Goal: Task Accomplishment & Management: Manage account settings

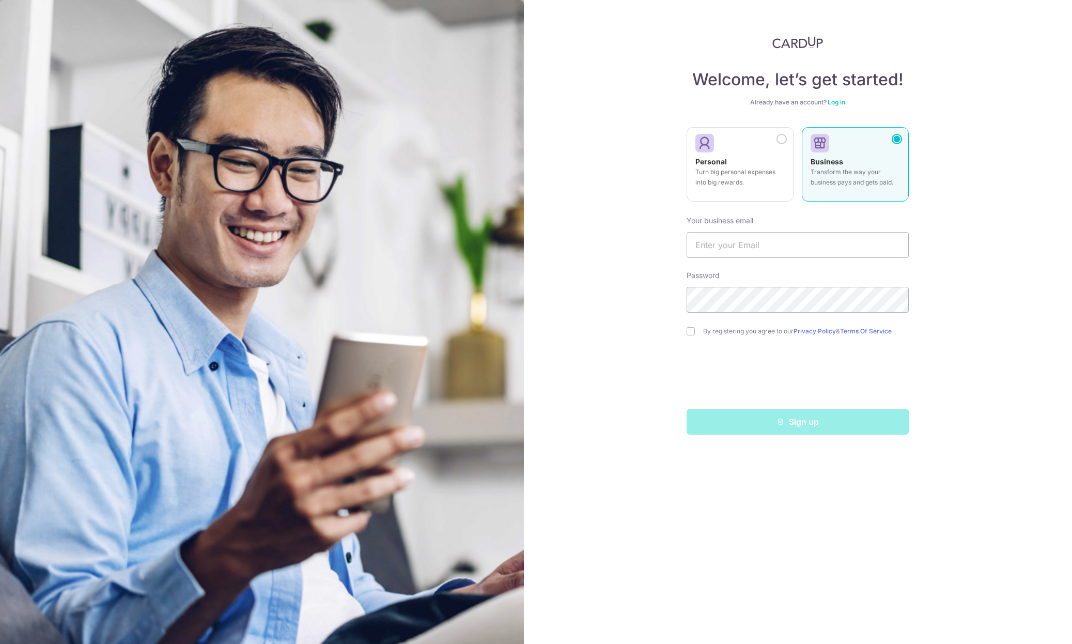
click at [838, 170] on p "Transform the way your business pays and gets paid." at bounding box center [855, 177] width 89 height 21
click at [749, 250] on input "text" at bounding box center [798, 245] width 222 height 26
type input "anrick@a"
type input "anrick@ada.com.sg"
click at [689, 331] on input "checkbox" at bounding box center [691, 331] width 8 height 8
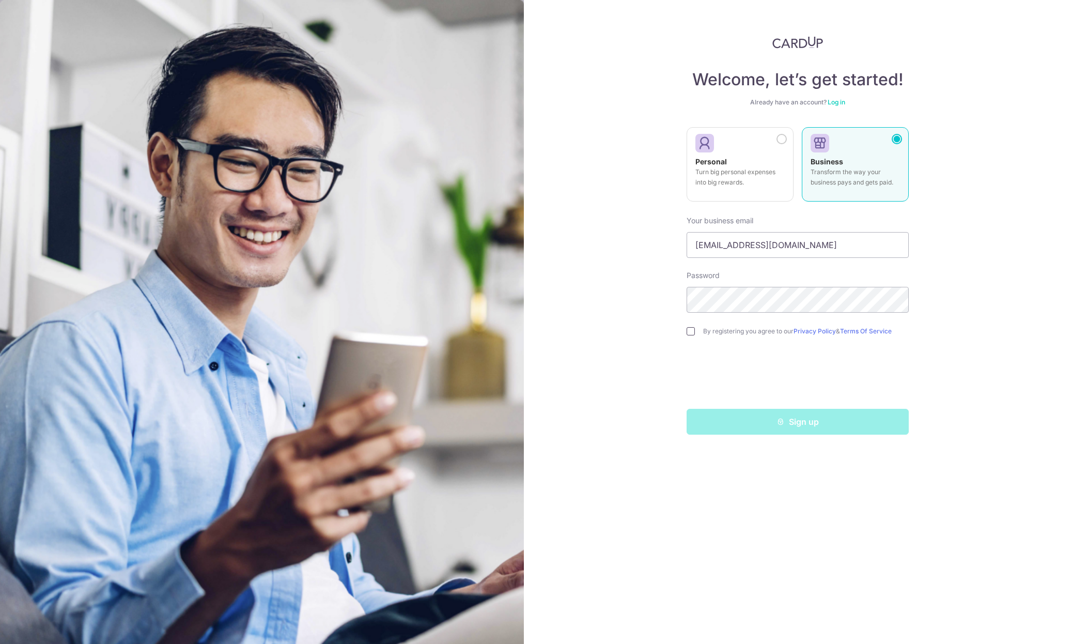
checkbox input "true"
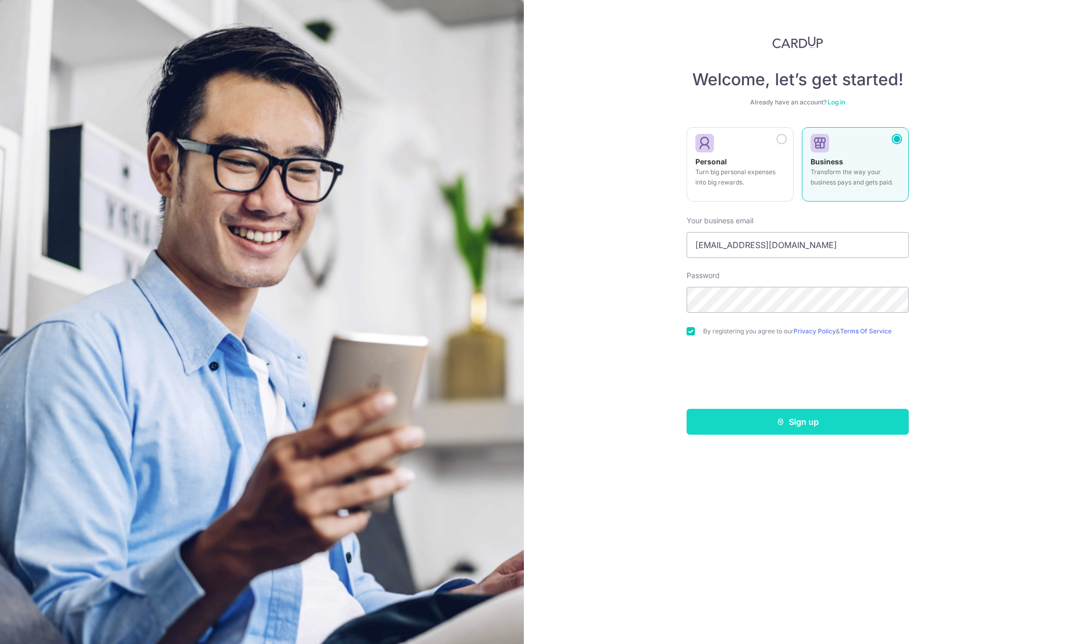
click at [757, 422] on button "Sign up" at bounding box center [798, 422] width 222 height 26
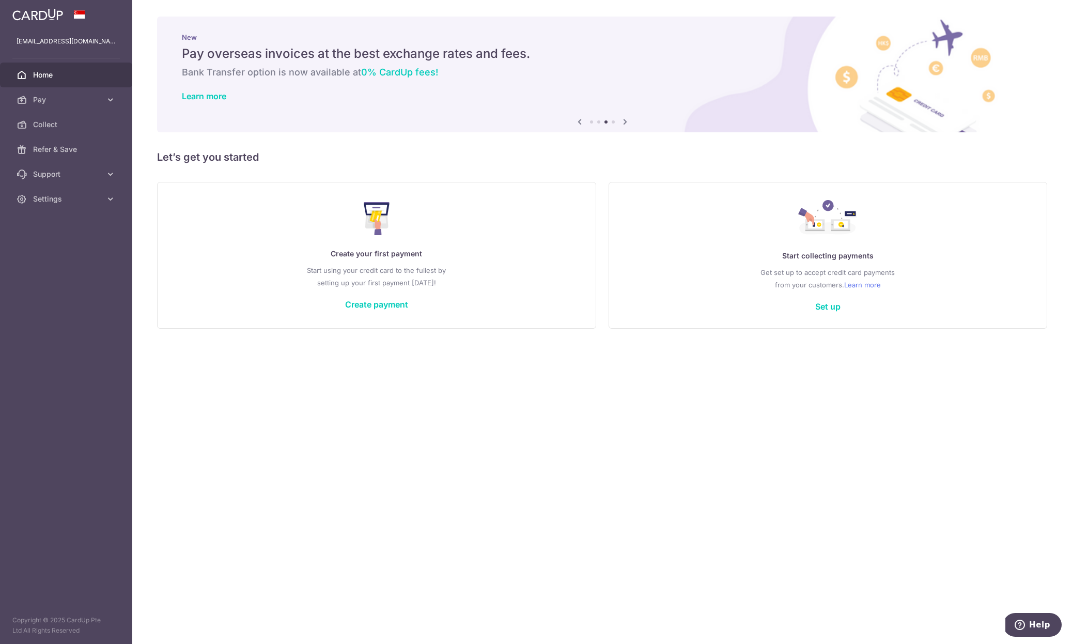
click at [376, 260] on p "Create your first payment" at bounding box center [376, 254] width 397 height 12
click at [376, 301] on link "Create payment" at bounding box center [376, 304] width 63 height 10
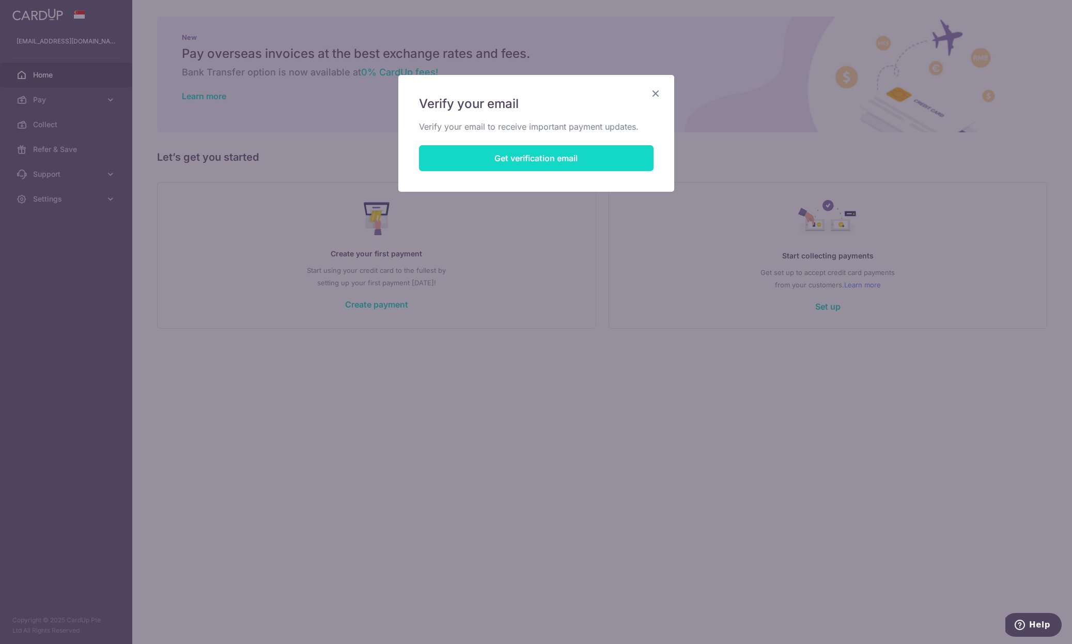
click at [542, 152] on button "Get verification email" at bounding box center [536, 158] width 235 height 26
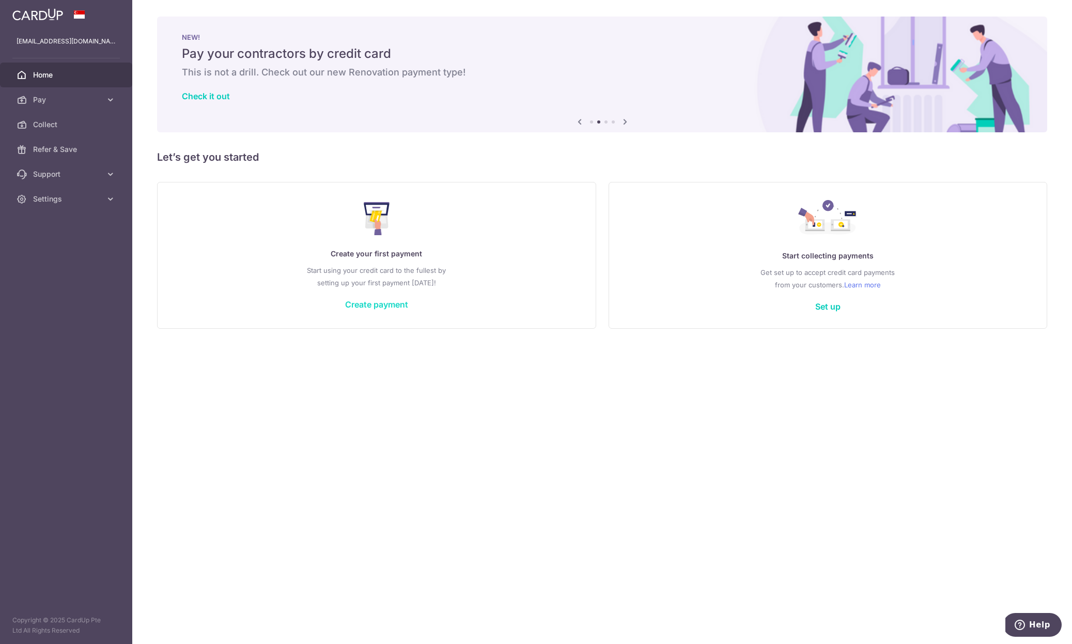
click at [379, 305] on link "Create payment" at bounding box center [376, 304] width 63 height 10
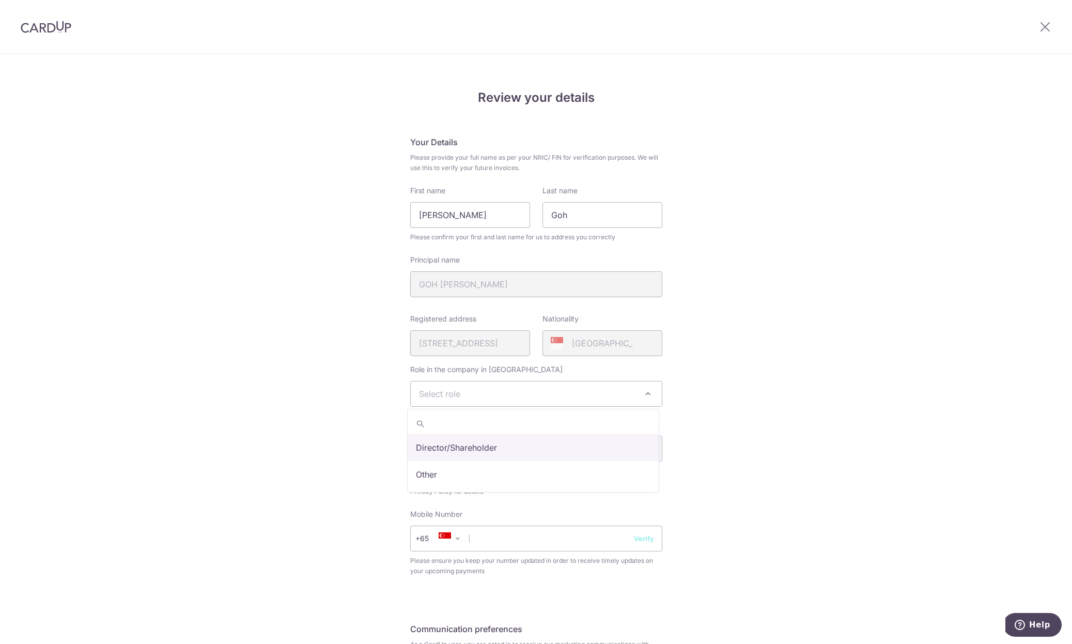
click at [554, 394] on span "Select role" at bounding box center [536, 393] width 251 height 25
select select "director"
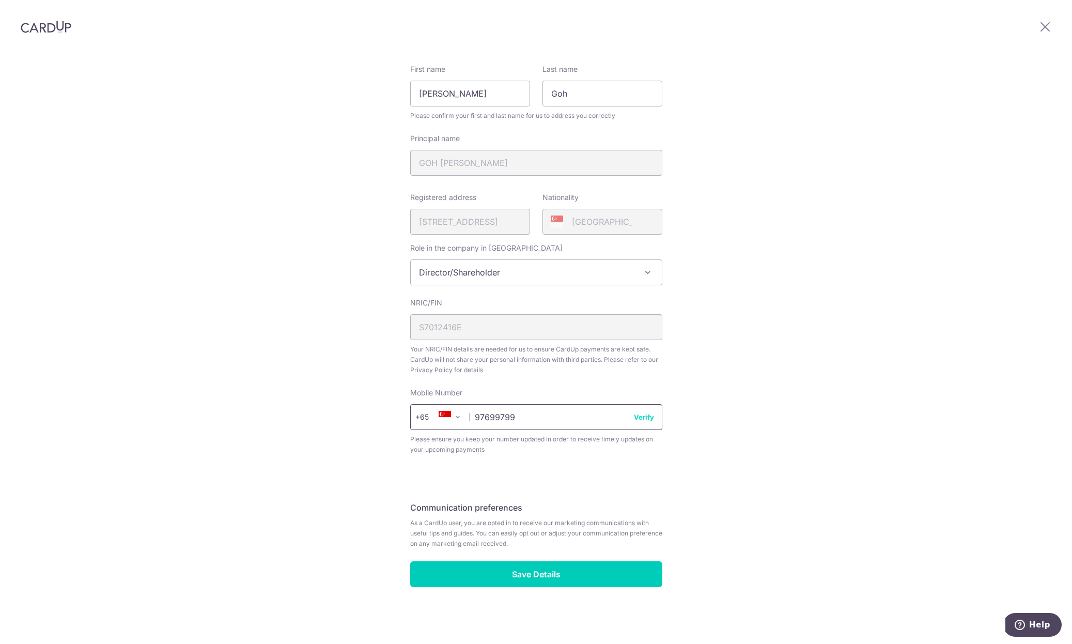
type input "97699799"
click at [640, 416] on button "Verify" at bounding box center [644, 417] width 20 height 10
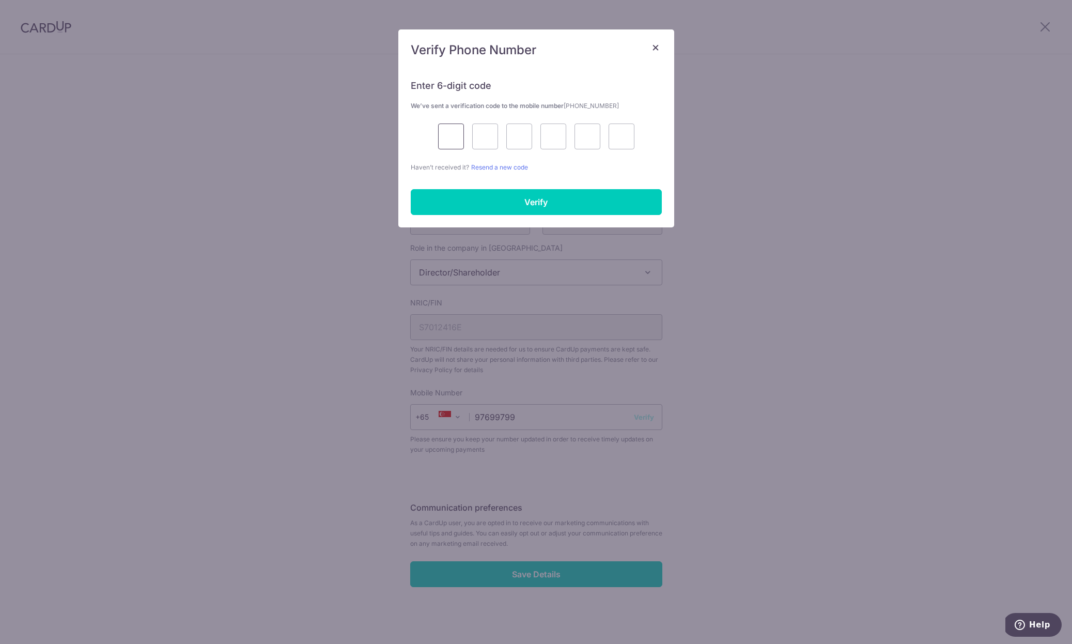
click at [451, 136] on input "text" at bounding box center [451, 137] width 26 height 26
type input "7"
type input "2"
type input "9"
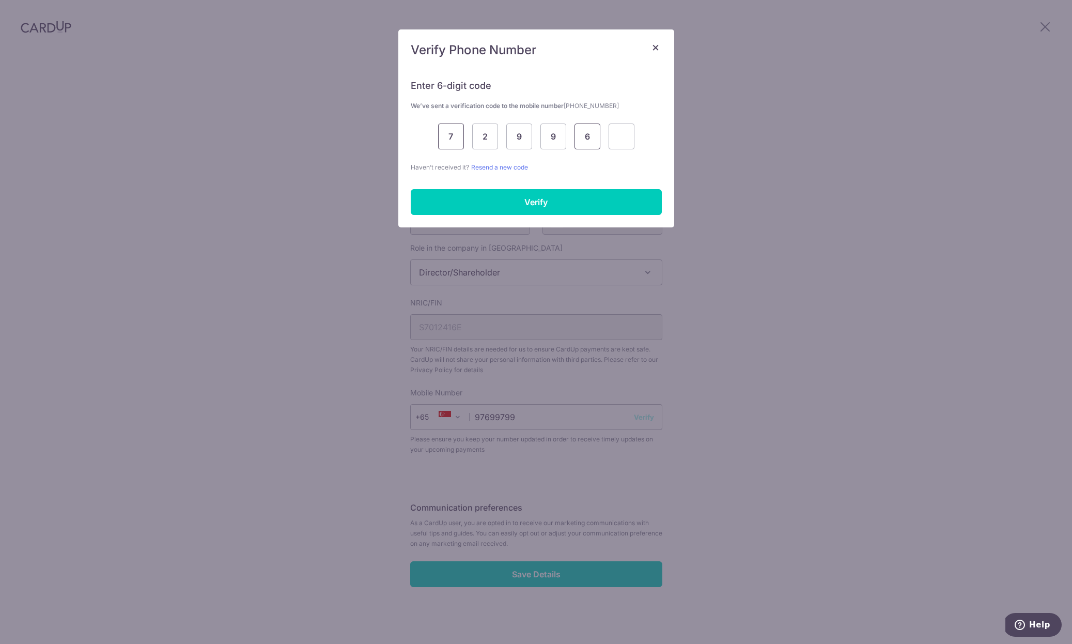
type input "6"
type input "1"
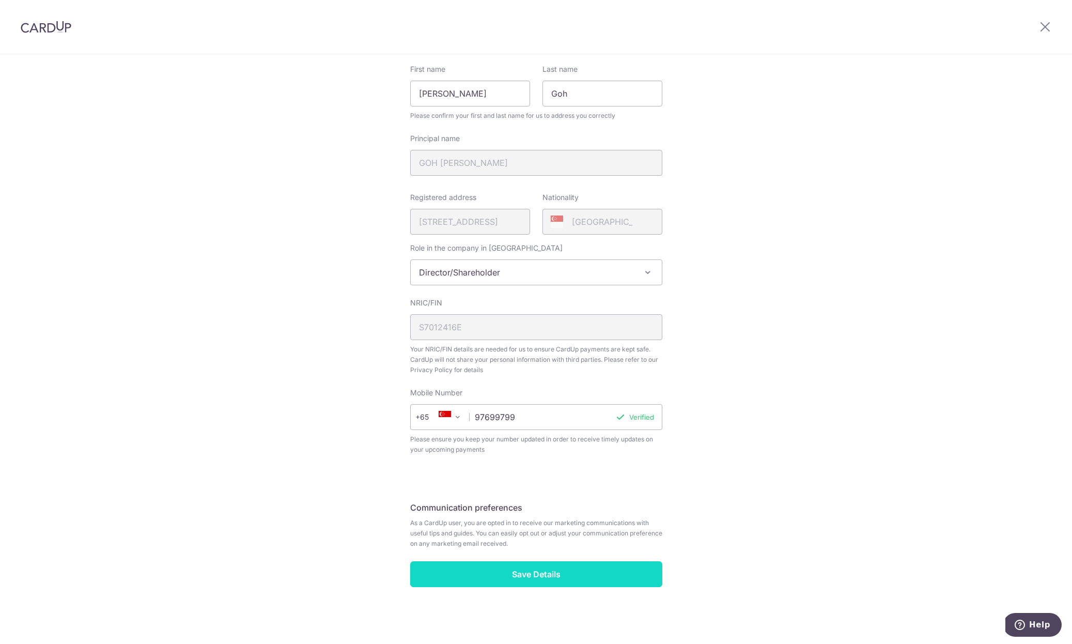
click at [533, 580] on input "Save Details" at bounding box center [536, 574] width 252 height 26
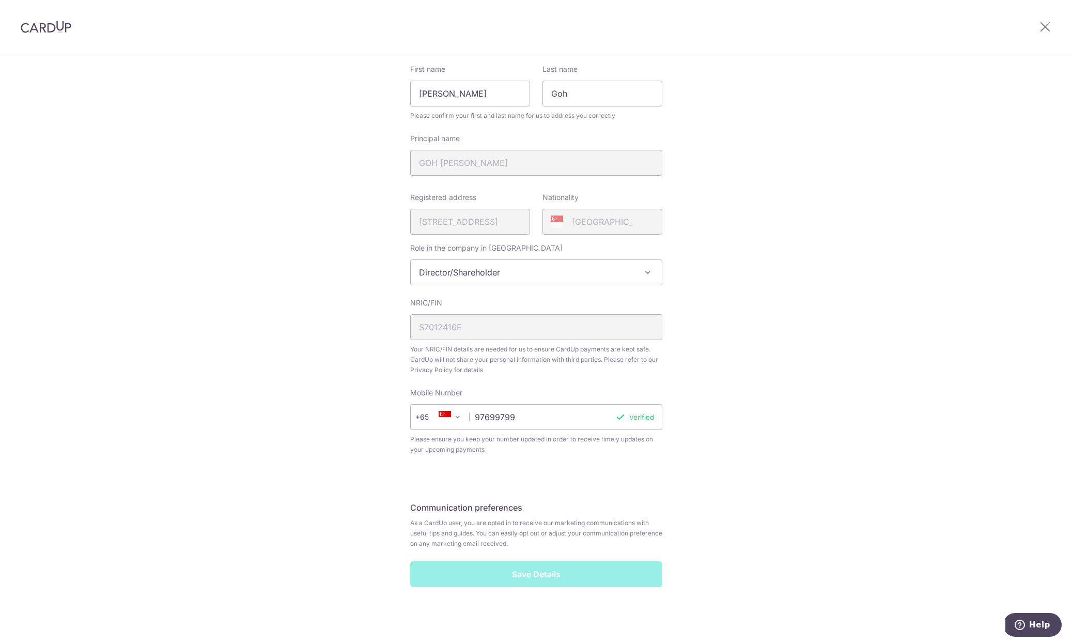
click at [535, 575] on div "Save Details" at bounding box center [536, 574] width 265 height 26
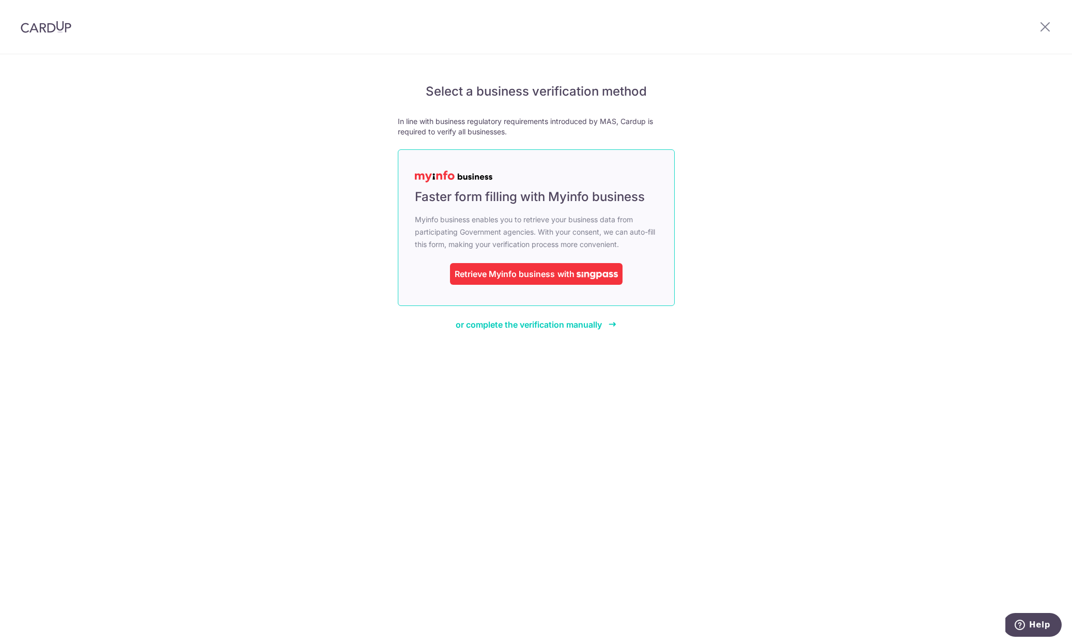
click at [545, 275] on div "Retrieve Myinfo business" at bounding box center [505, 274] width 100 height 12
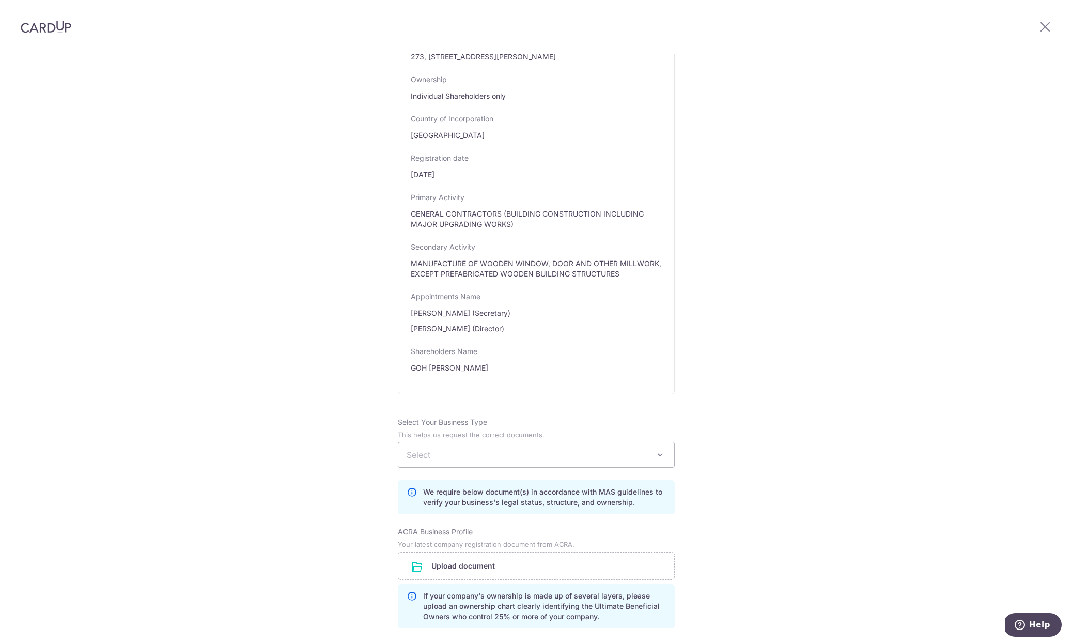
scroll to position [490, 0]
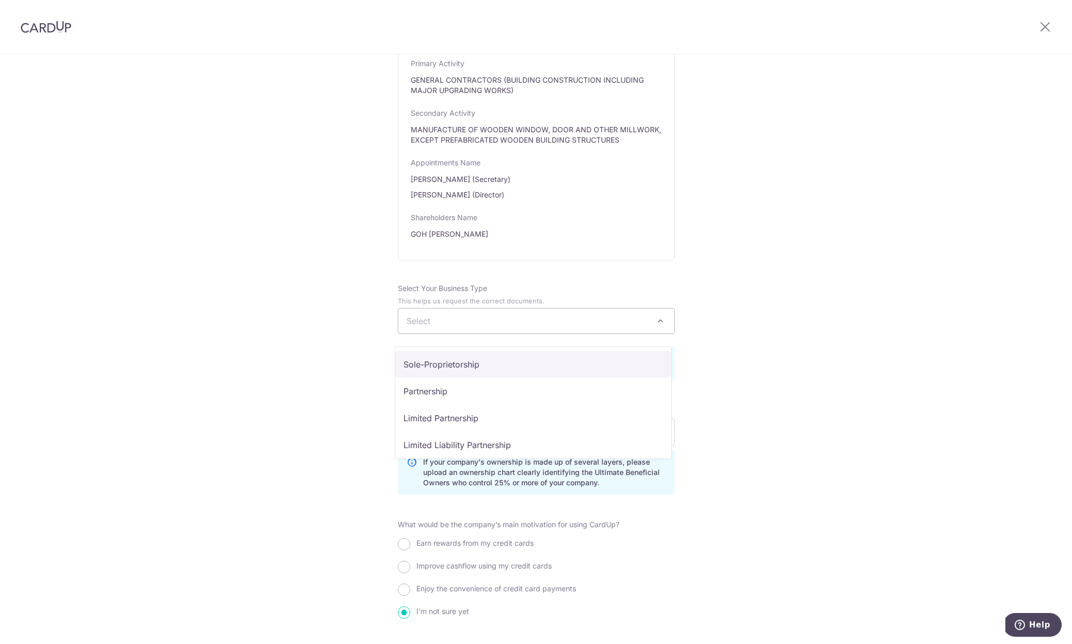
click at [660, 327] on span at bounding box center [660, 321] width 12 height 12
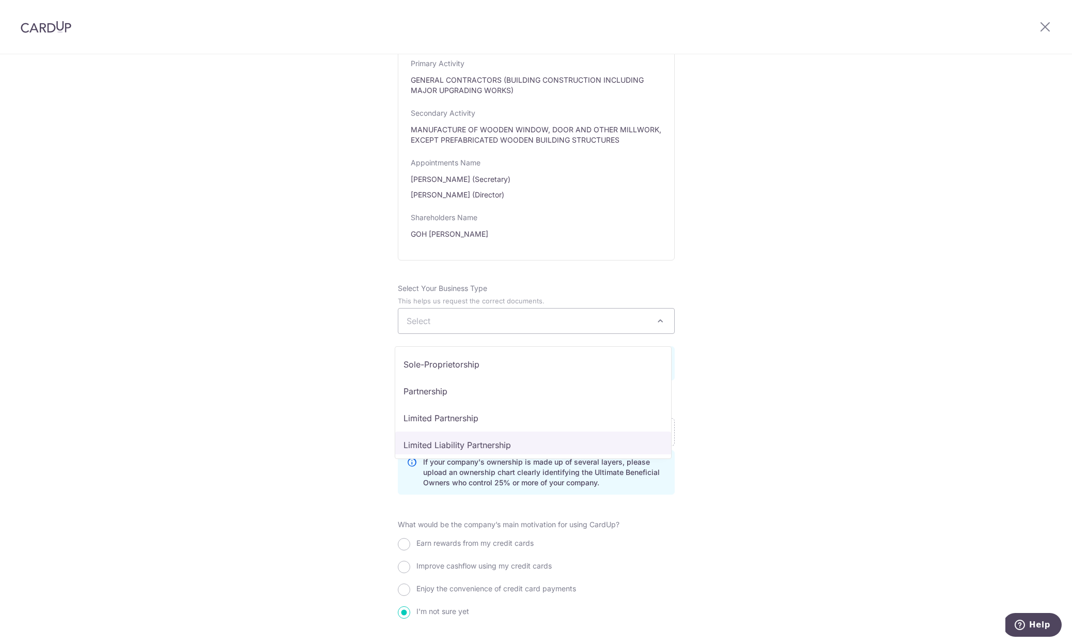
scroll to position [85, 0]
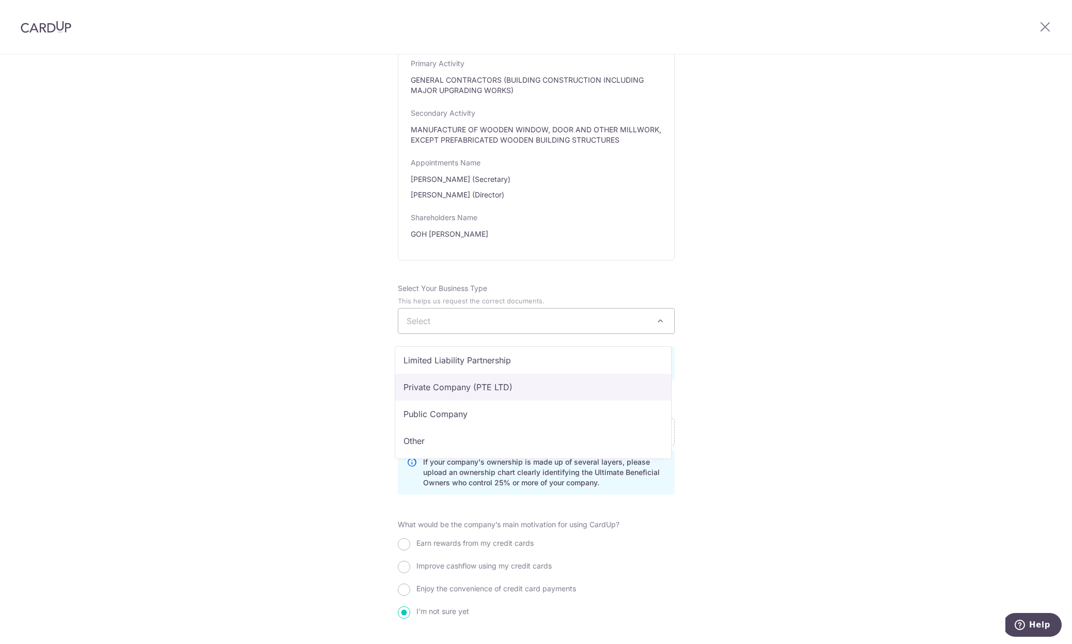
select select "Private Company (PTE LTD)"
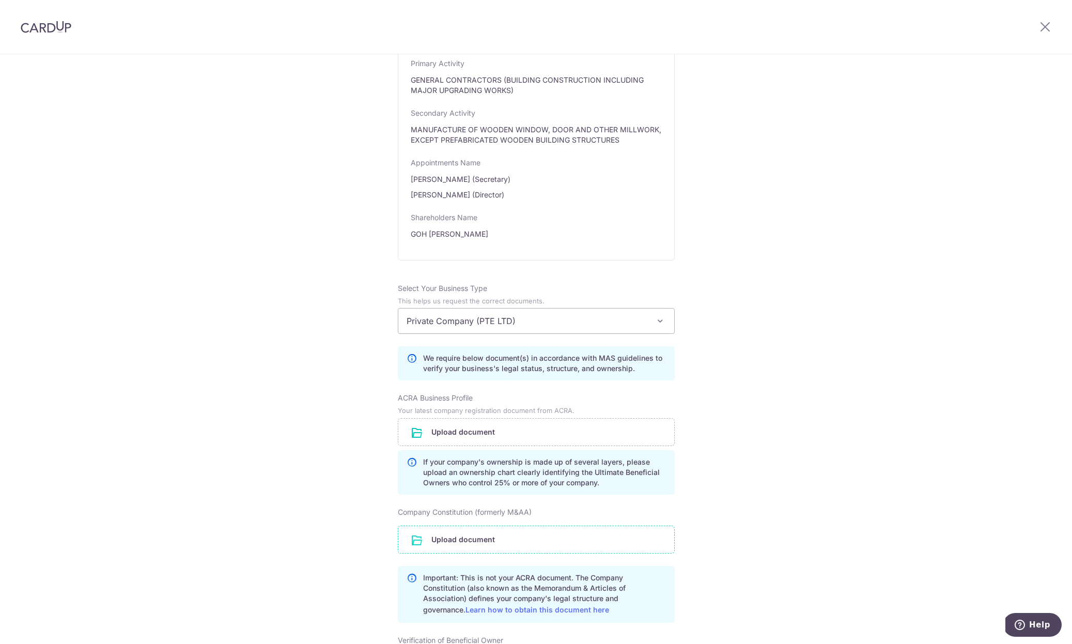
scroll to position [577, 0]
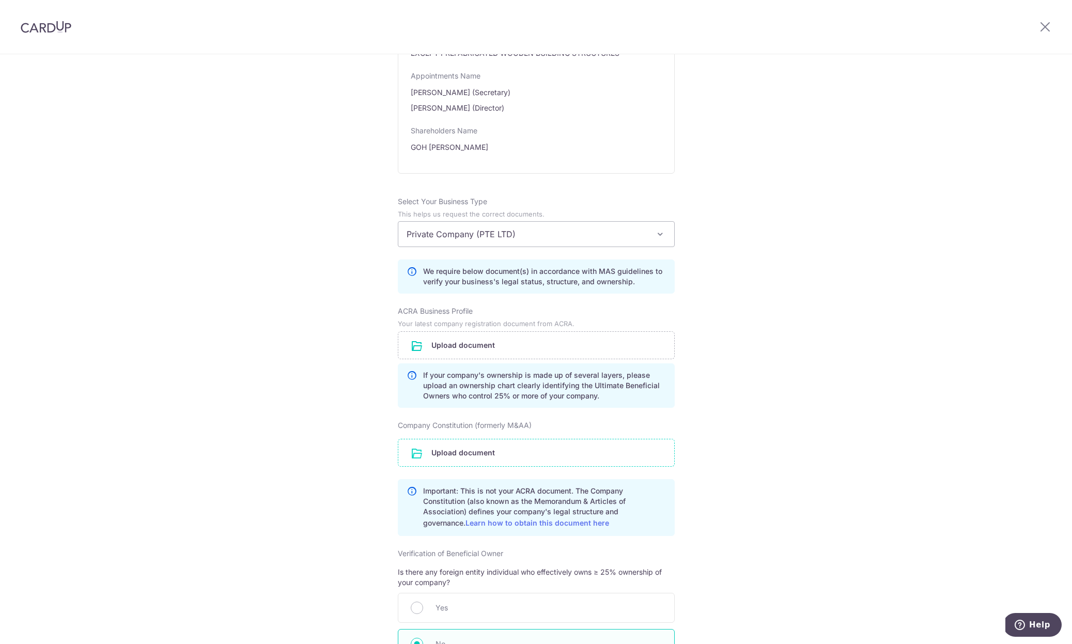
click at [488, 456] on input "file" at bounding box center [536, 452] width 276 height 27
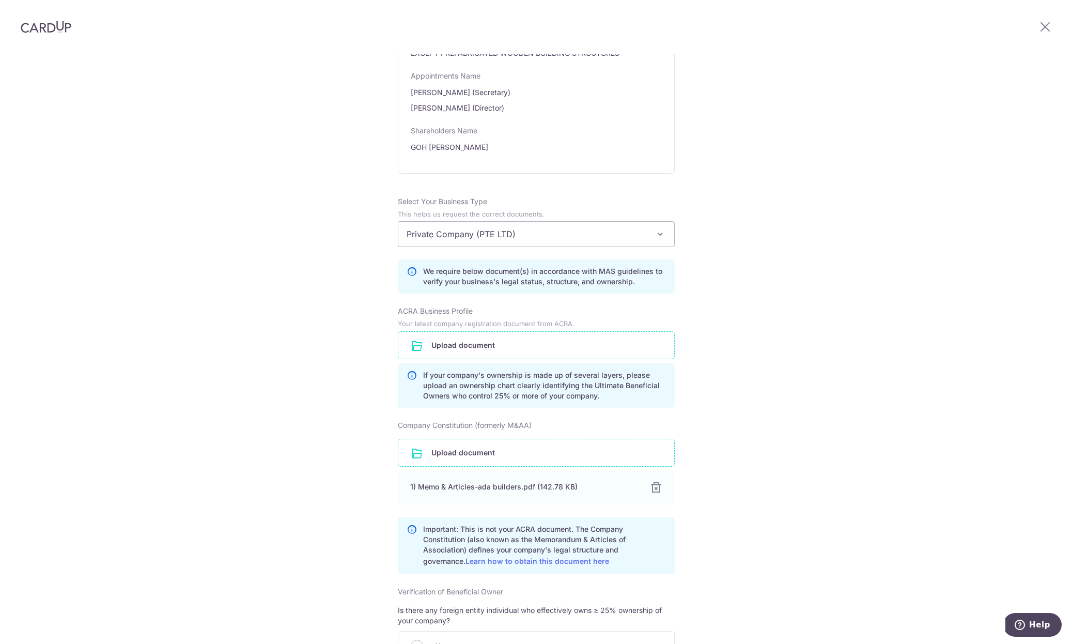
click at [566, 354] on input "file" at bounding box center [536, 345] width 276 height 27
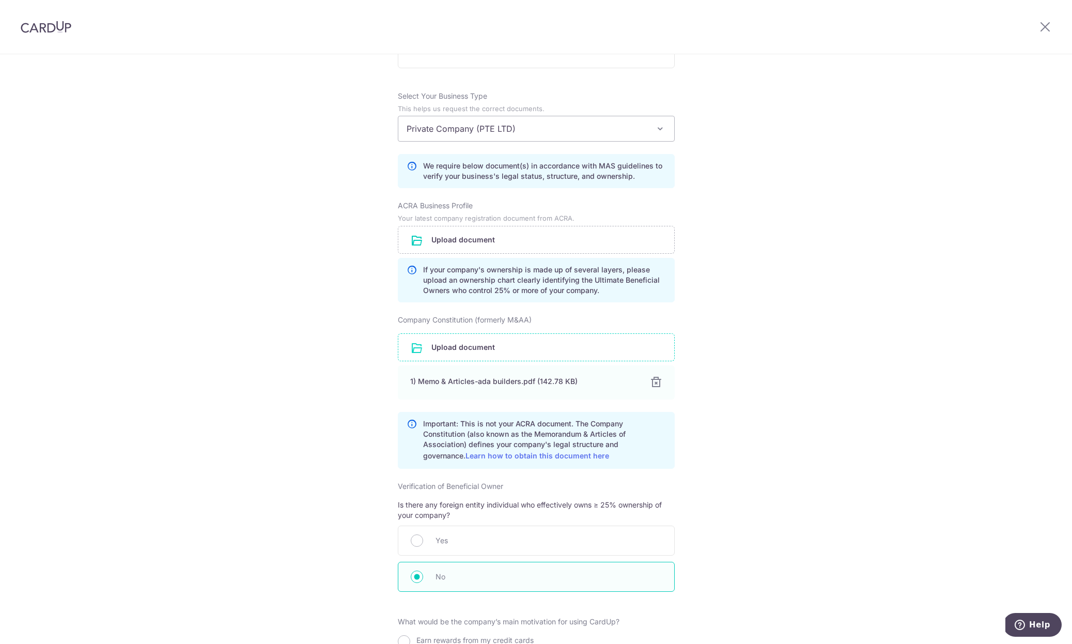
scroll to position [880, 0]
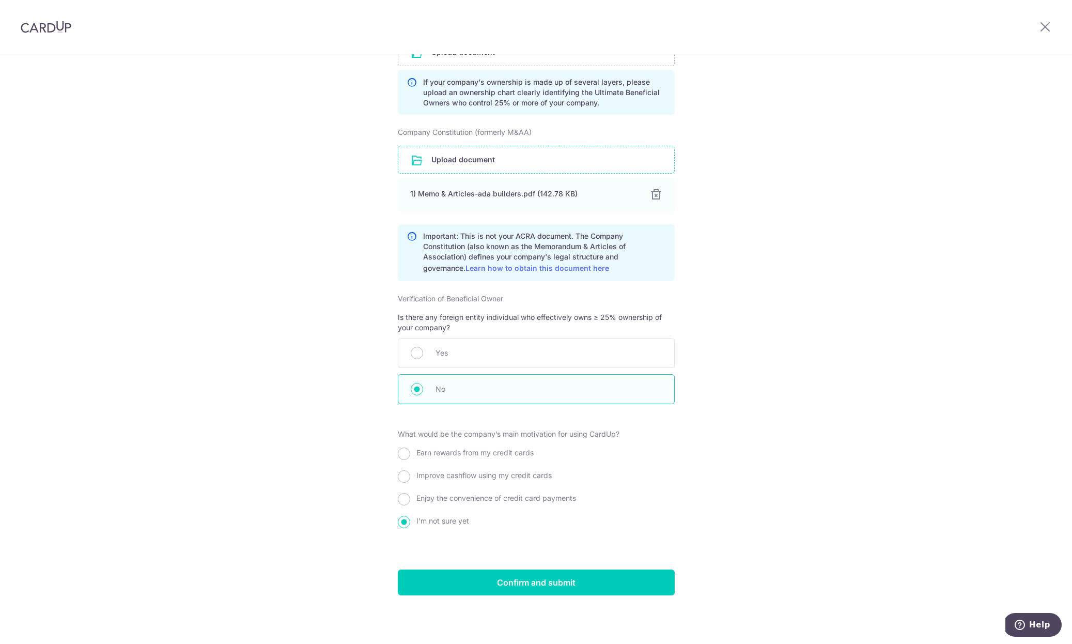
click at [409, 454] on div "Earn rewards from my credit cards" at bounding box center [536, 455] width 277 height 19
click at [404, 452] on input "Earn rewards from my credit cards" at bounding box center [404, 454] width 12 height 12
radio input "true"
click at [402, 475] on input "Improve cashflow using my credit cards" at bounding box center [404, 476] width 12 height 12
radio input "true"
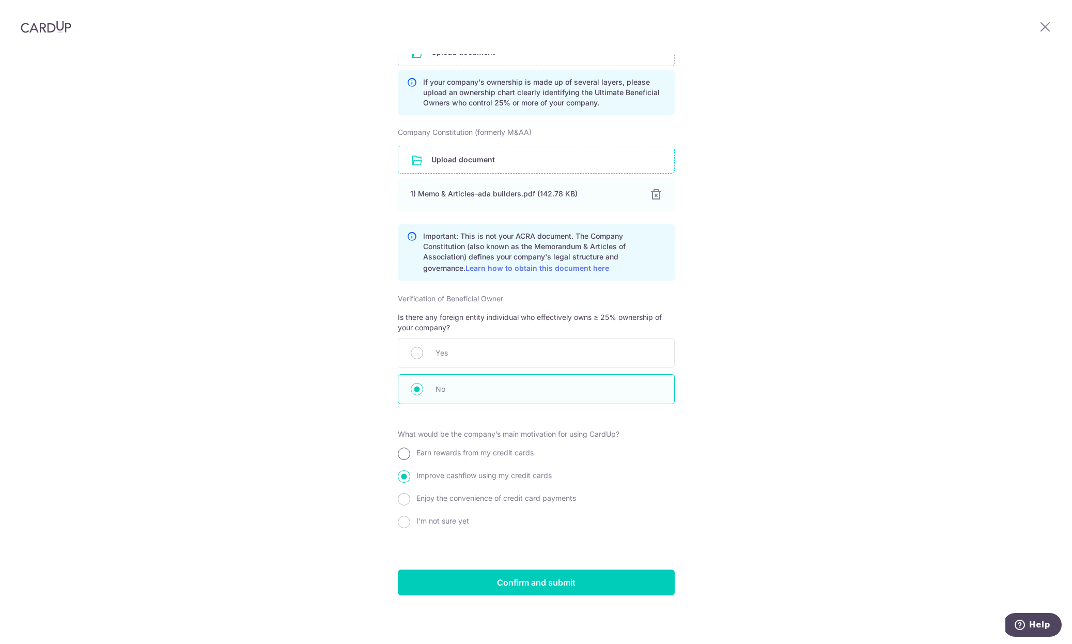
click at [402, 449] on input "Earn rewards from my credit cards" at bounding box center [404, 454] width 12 height 12
radio input "true"
click at [527, 583] on input "Confirm and submit" at bounding box center [536, 583] width 277 height 26
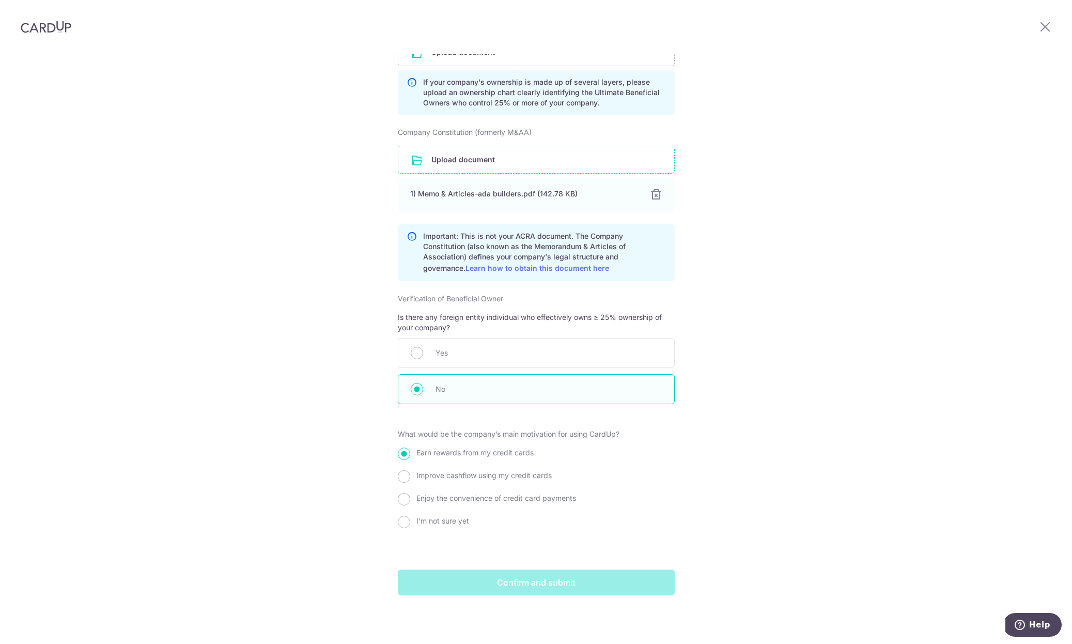
click at [540, 256] on p "Important: This is not your ACRA document. The Company Constitution (also known…" at bounding box center [544, 252] width 243 height 43
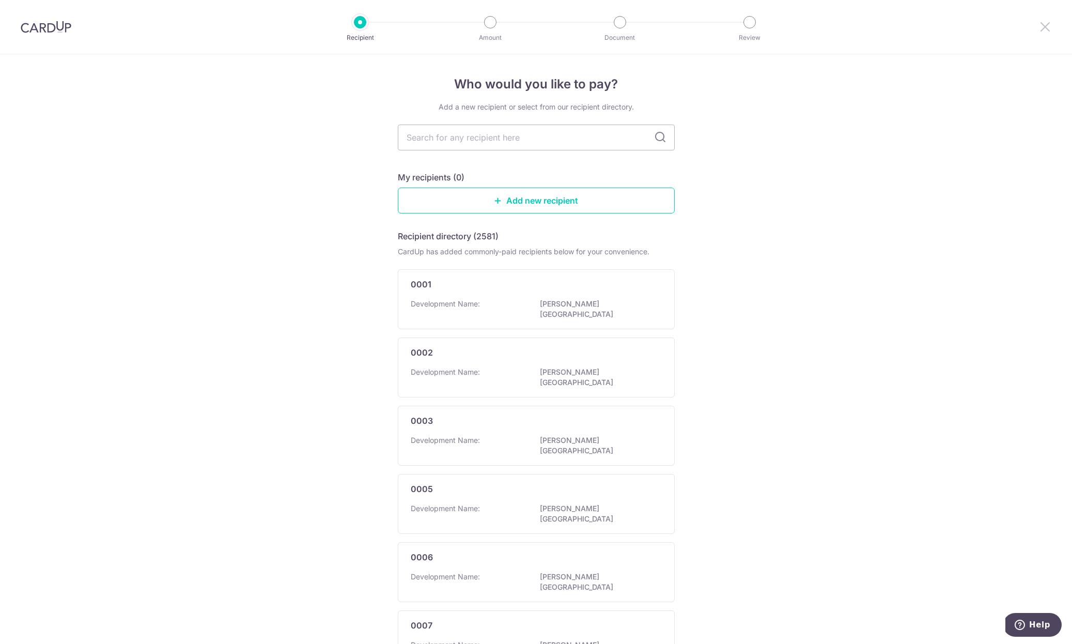
click at [1043, 25] on icon at bounding box center [1045, 26] width 12 height 13
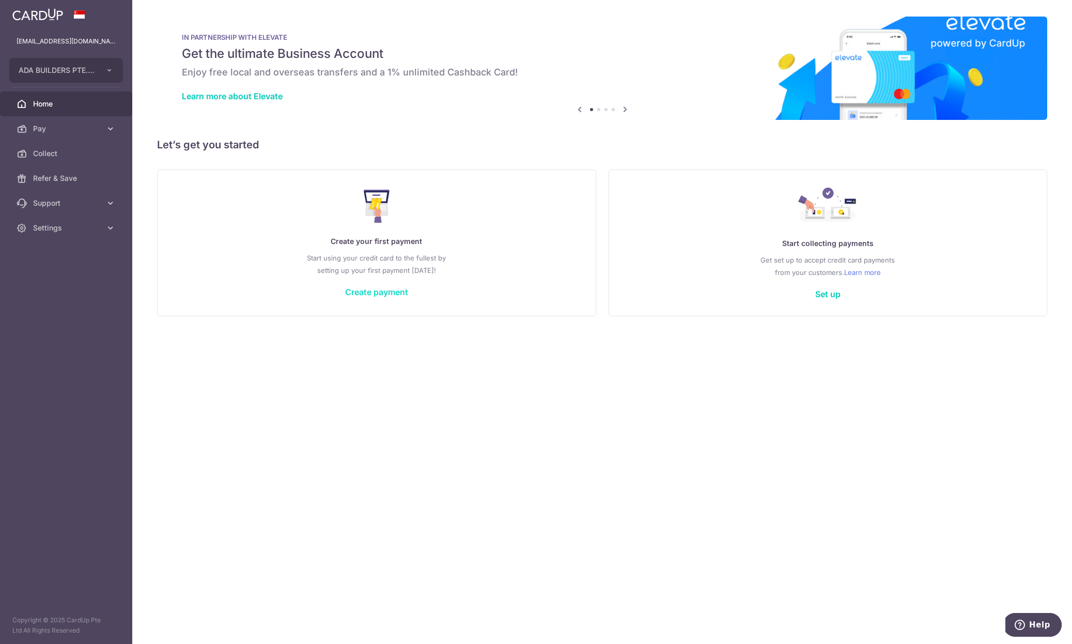
click at [376, 291] on link "Create payment" at bounding box center [376, 292] width 63 height 10
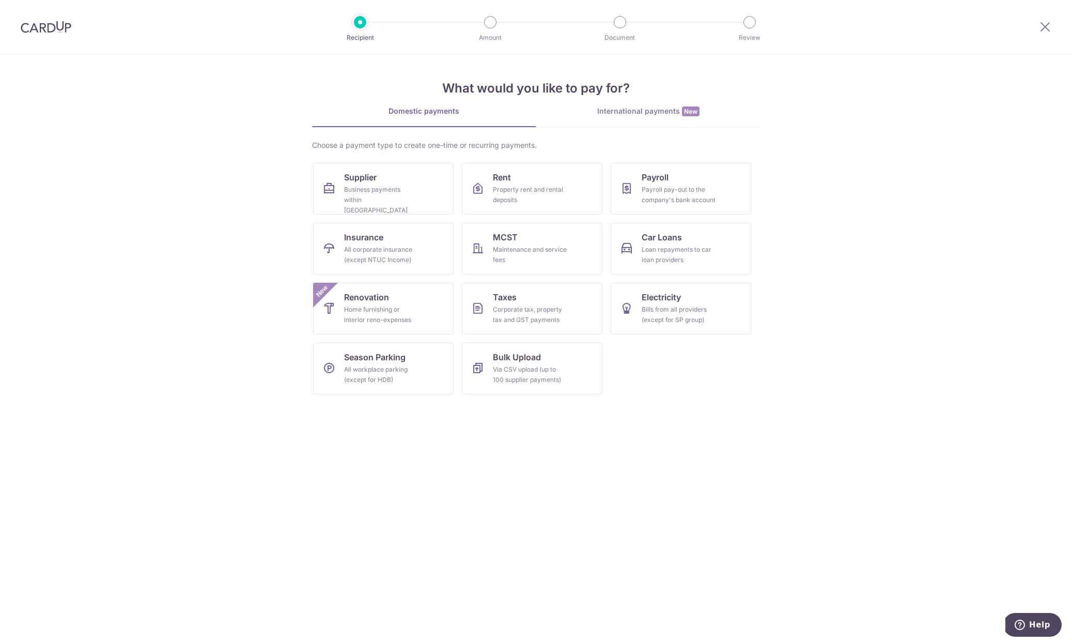
click at [1052, 26] on div at bounding box center [1046, 27] width 54 height 54
click at [1048, 26] on icon at bounding box center [1045, 26] width 12 height 13
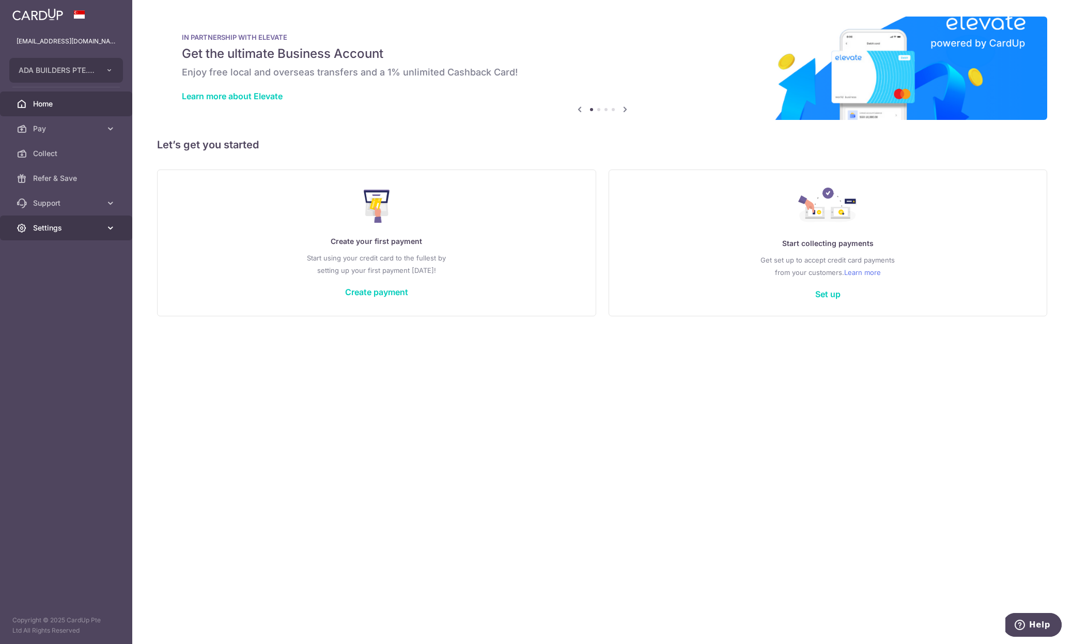
click at [49, 229] on span "Settings" at bounding box center [67, 228] width 68 height 10
click at [62, 231] on span "Settings" at bounding box center [67, 228] width 68 height 10
click at [60, 250] on span "Account" at bounding box center [67, 253] width 68 height 10
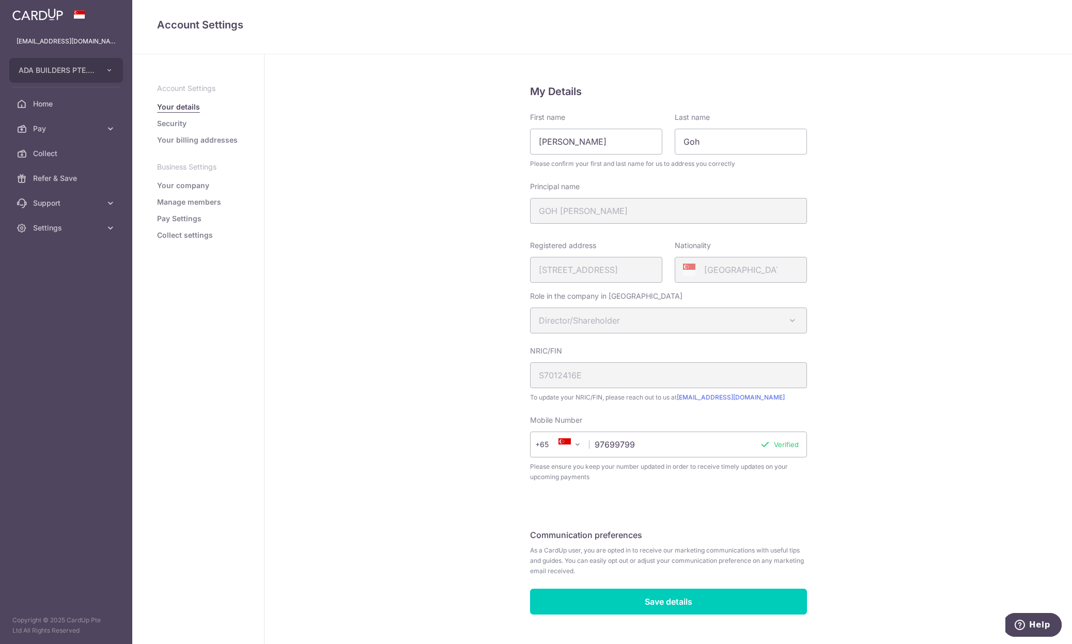
click at [184, 201] on link "Manage members" at bounding box center [189, 202] width 64 height 10
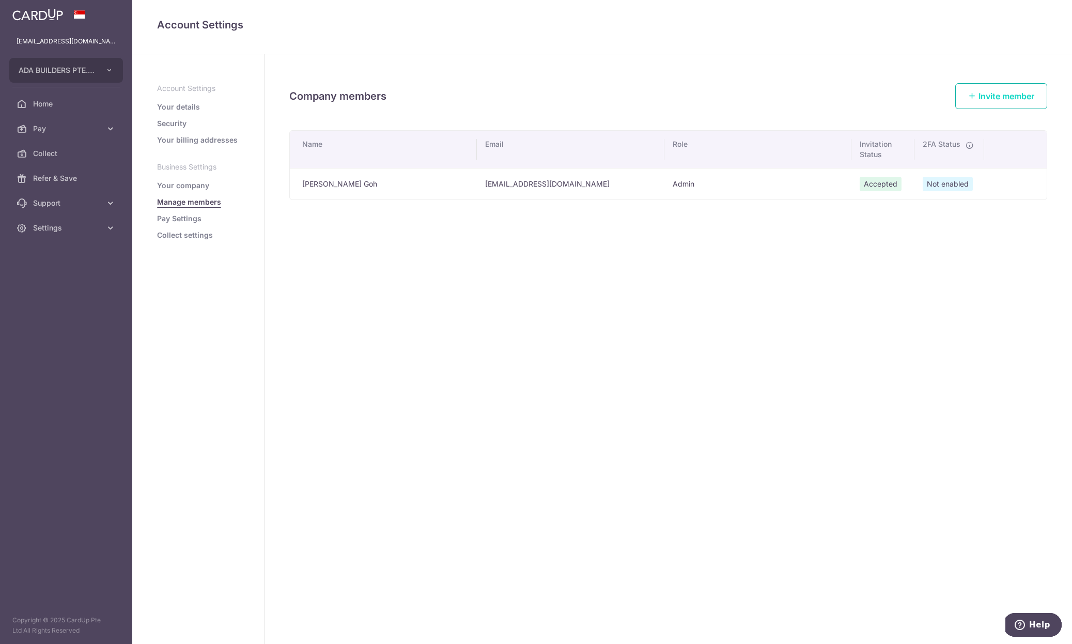
click at [1011, 96] on span "Invite member" at bounding box center [1007, 96] width 56 height 10
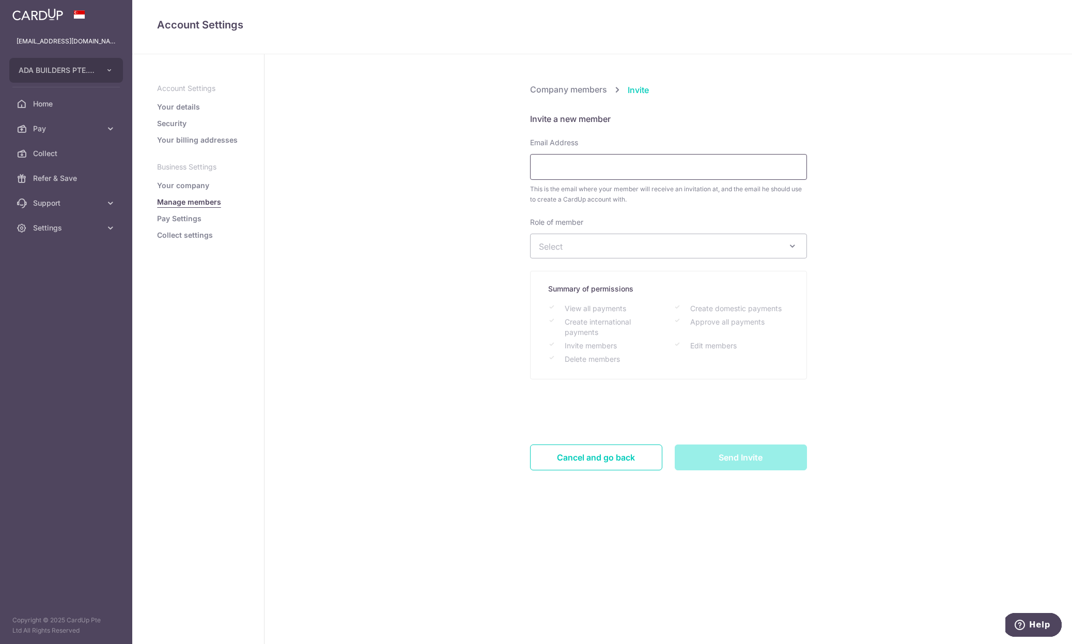
click at [560, 167] on input "Email Address" at bounding box center [668, 167] width 277 height 26
type input "[EMAIL_ADDRESS][DOMAIN_NAME]"
click at [627, 240] on span "Select" at bounding box center [660, 245] width 243 height 11
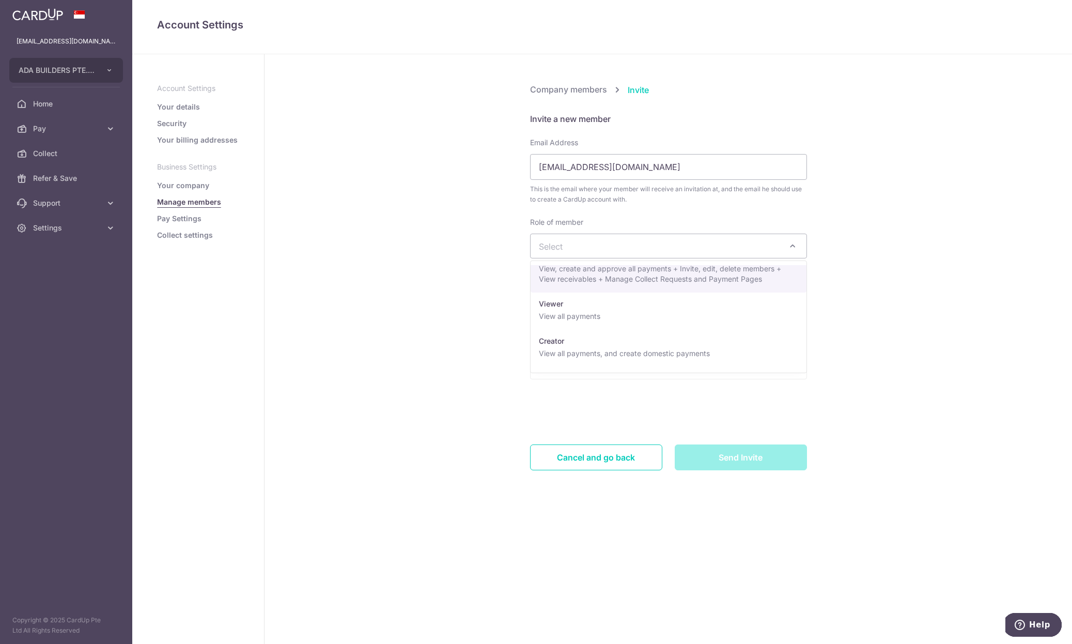
scroll to position [56, 0]
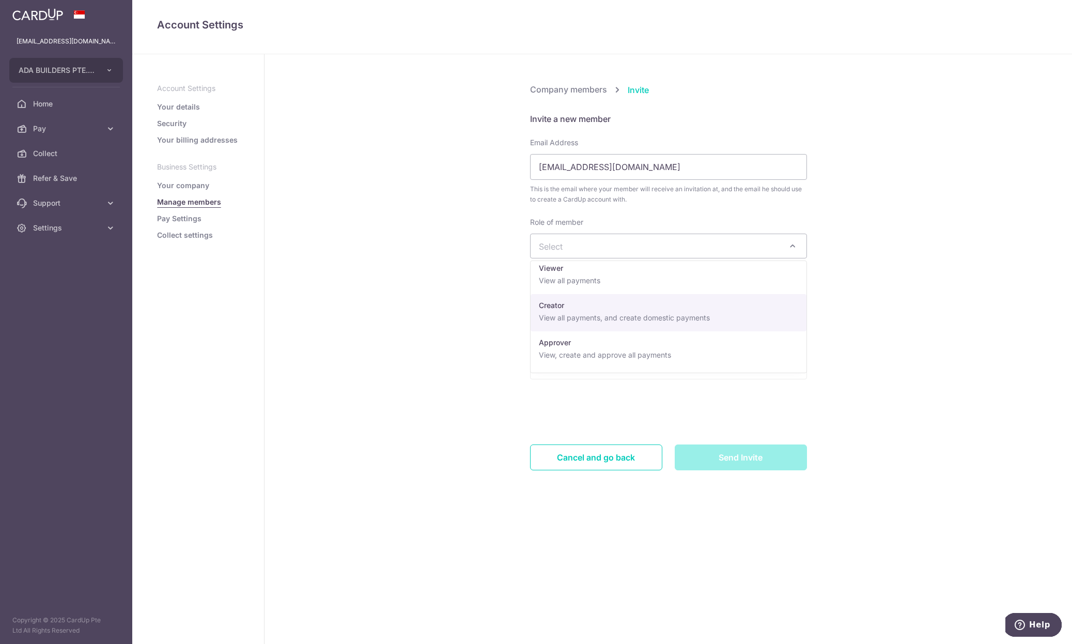
select select "24954"
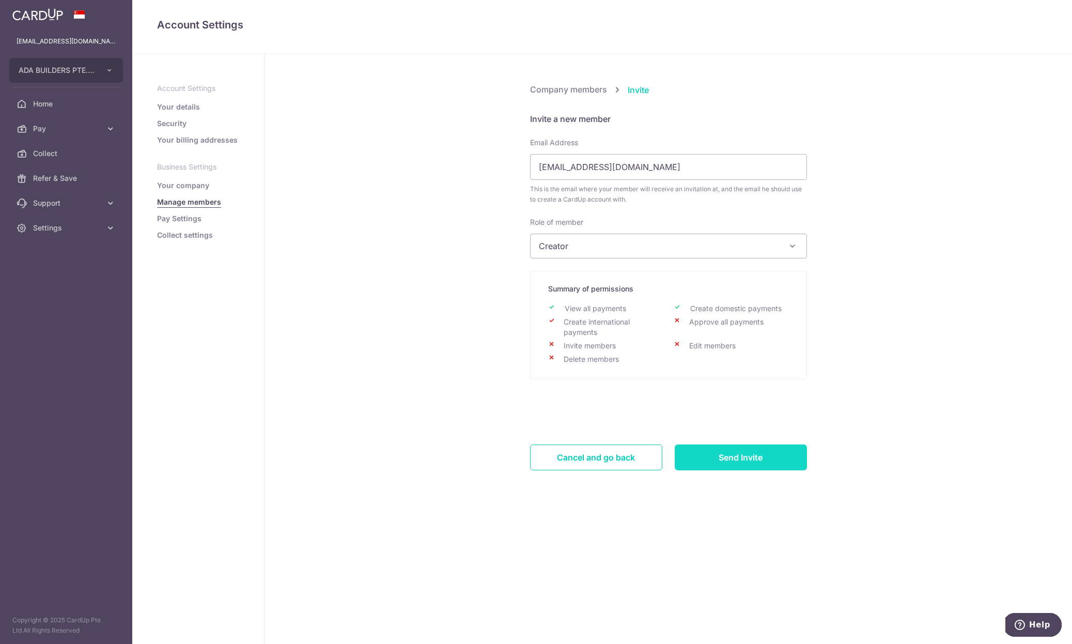
click at [733, 456] on input "Send Invite" at bounding box center [741, 457] width 132 height 26
